Goal: Transaction & Acquisition: Purchase product/service

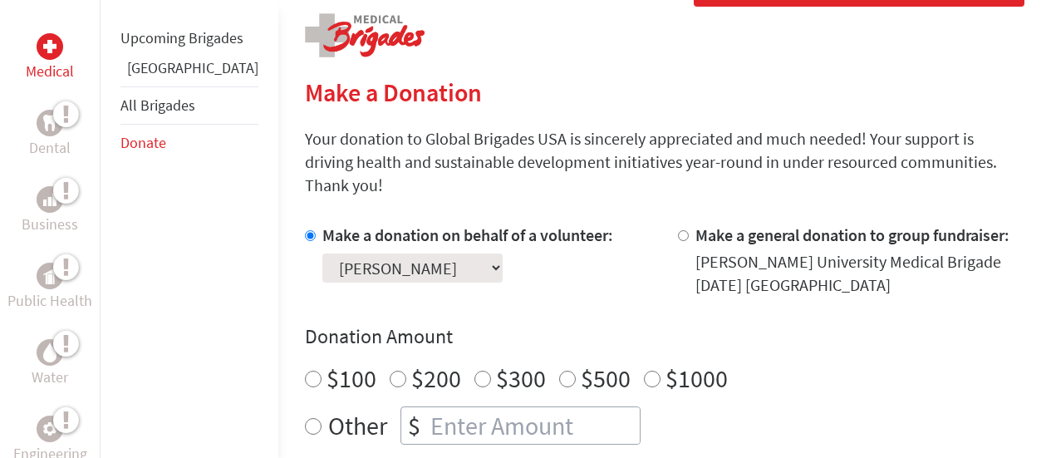
scroll to position [415, 0]
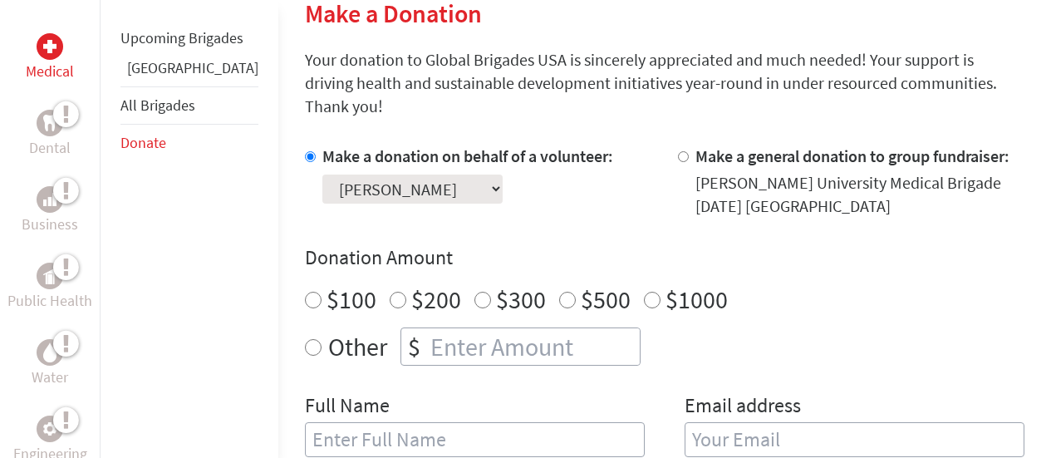
click at [305, 292] on input "$100" at bounding box center [313, 300] width 17 height 17
radio input "true"
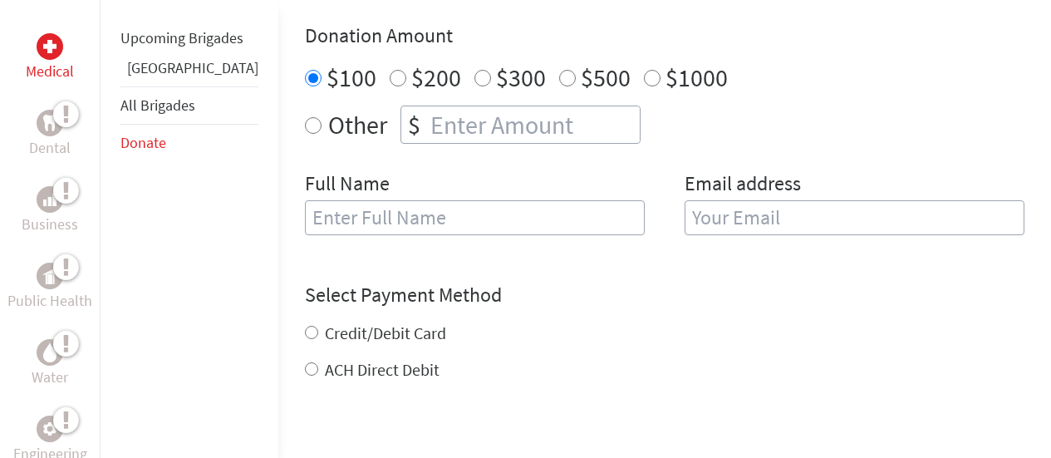
scroll to position [665, 0]
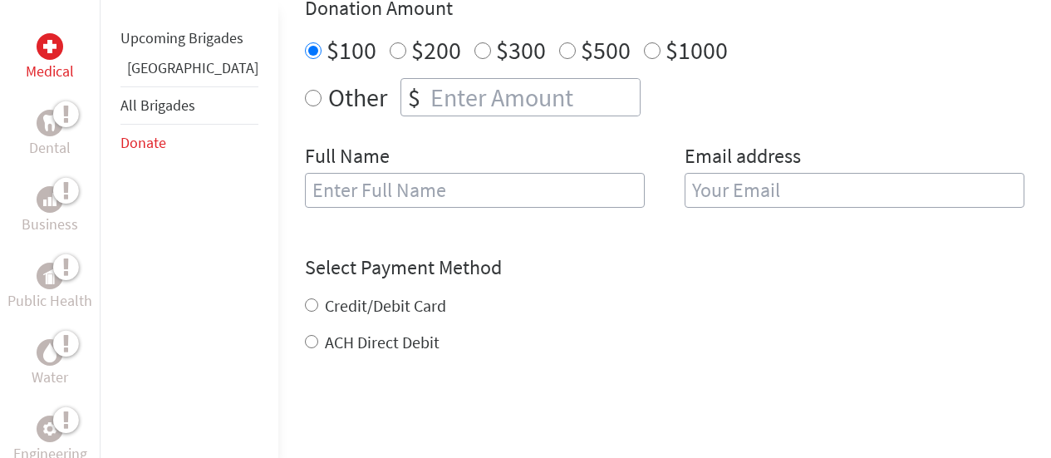
click at [492, 173] on input "text" at bounding box center [475, 190] width 340 height 35
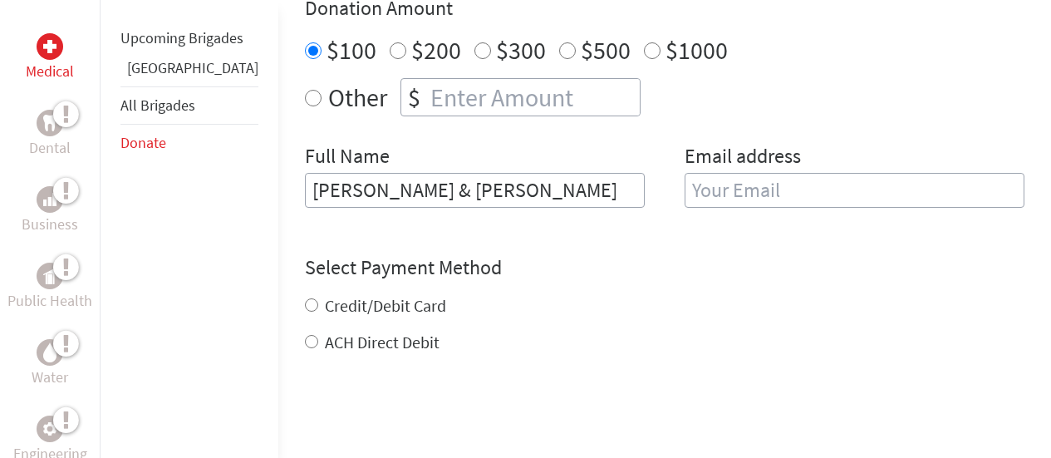
type input "[PERSON_NAME] & [PERSON_NAME]"
click at [794, 178] on input "email" at bounding box center [855, 190] width 340 height 35
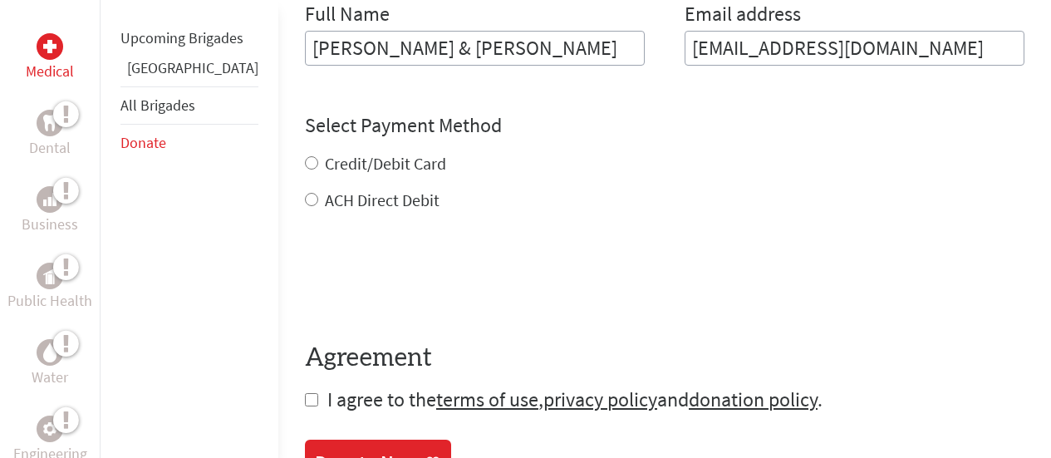
scroll to position [748, 0]
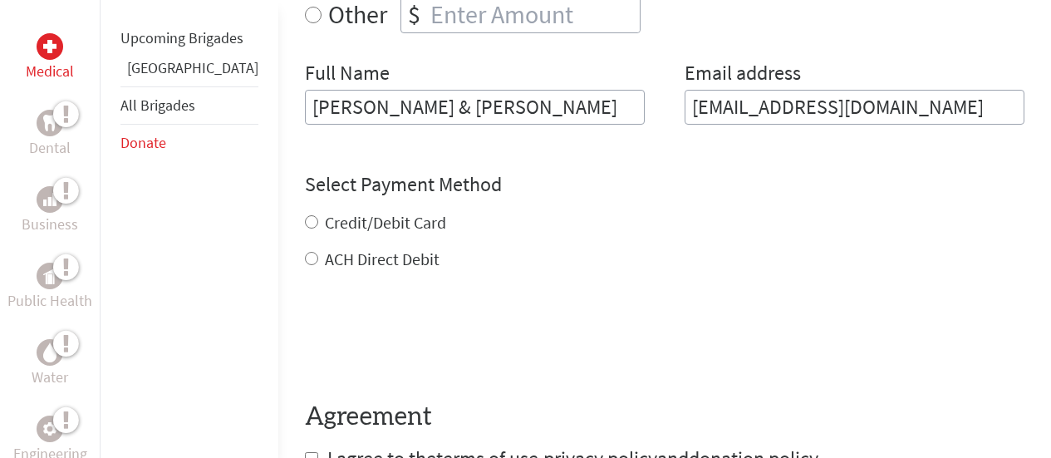
type input "[EMAIL_ADDRESS][DOMAIN_NAME]"
click at [305, 211] on div "Credit/Debit Card ACH Direct Debit" at bounding box center [665, 241] width 720 height 60
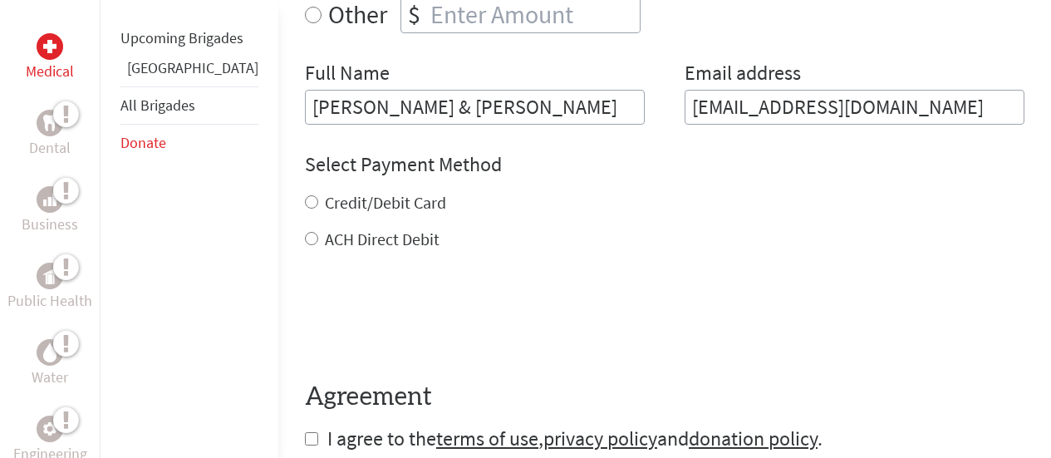
click at [305, 195] on input "Credit/Debit Card" at bounding box center [311, 201] width 13 height 13
radio input "true"
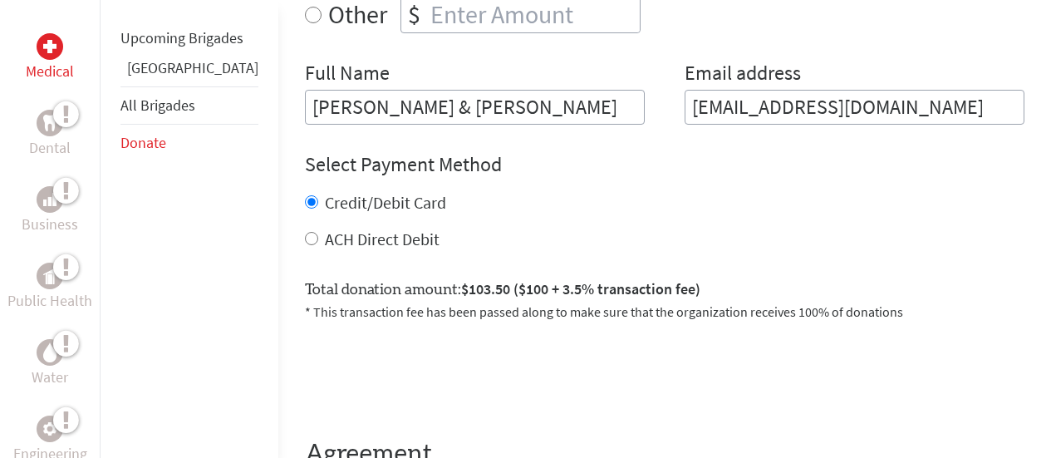
click at [305, 232] on input "ACH Direct Debit" at bounding box center [311, 238] width 13 height 13
radio input "true"
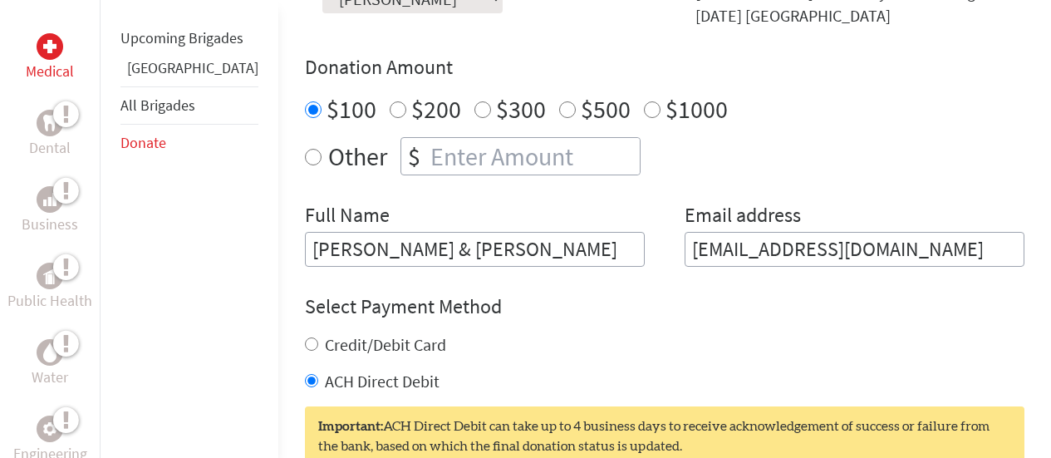
scroll to position [665, 0]
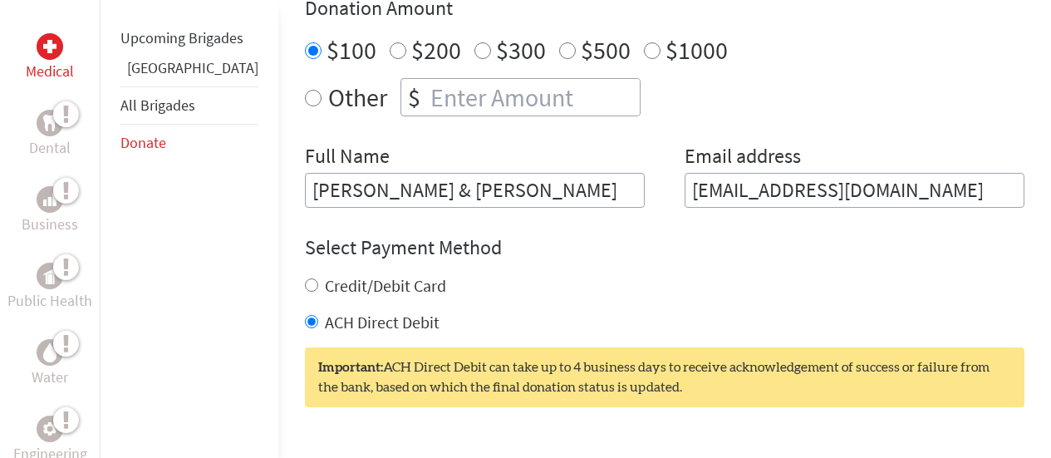
click at [390, 42] on input "$200" at bounding box center [398, 50] width 17 height 17
radio input "true"
click at [305, 278] on input "Credit/Debit Card" at bounding box center [311, 284] width 13 height 13
radio input "true"
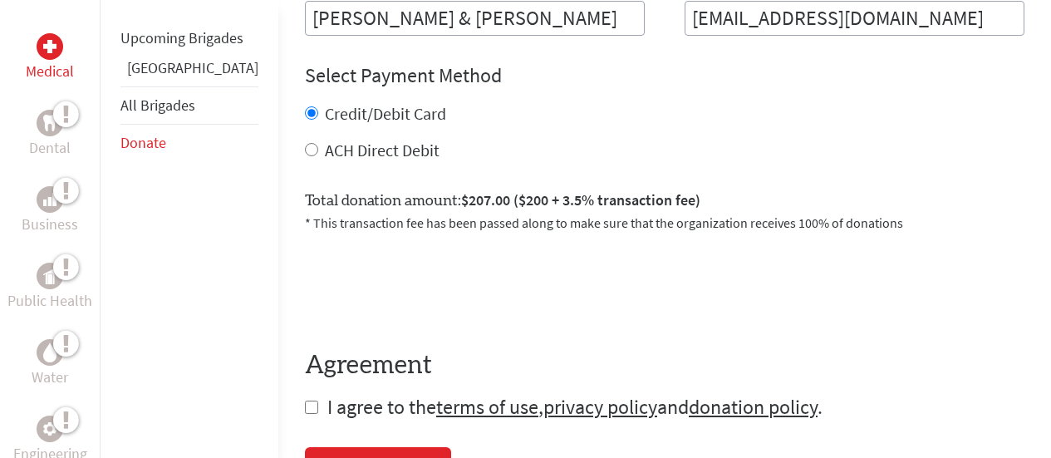
scroll to position [1080, 0]
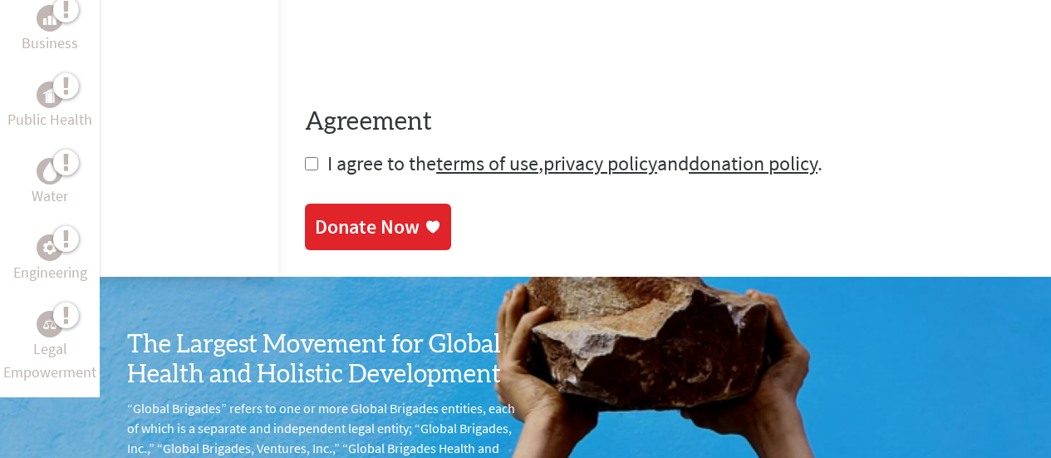
click at [305, 157] on input "checkbox" at bounding box center [311, 163] width 13 height 13
checkbox input "true"
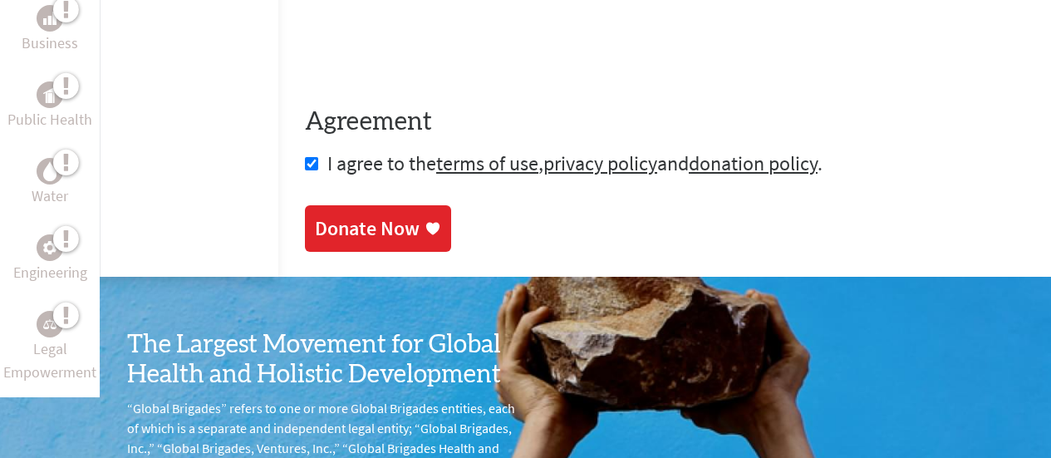
click at [307, 205] on link "Donate Now" at bounding box center [378, 228] width 146 height 47
